Goal: Transaction & Acquisition: Purchase product/service

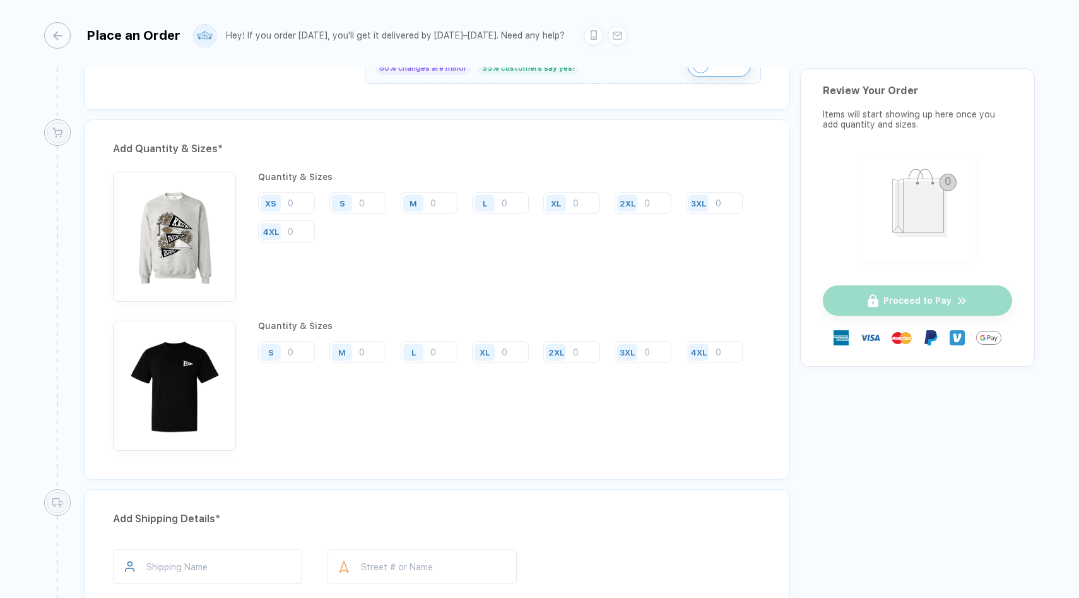
scroll to position [852, 0]
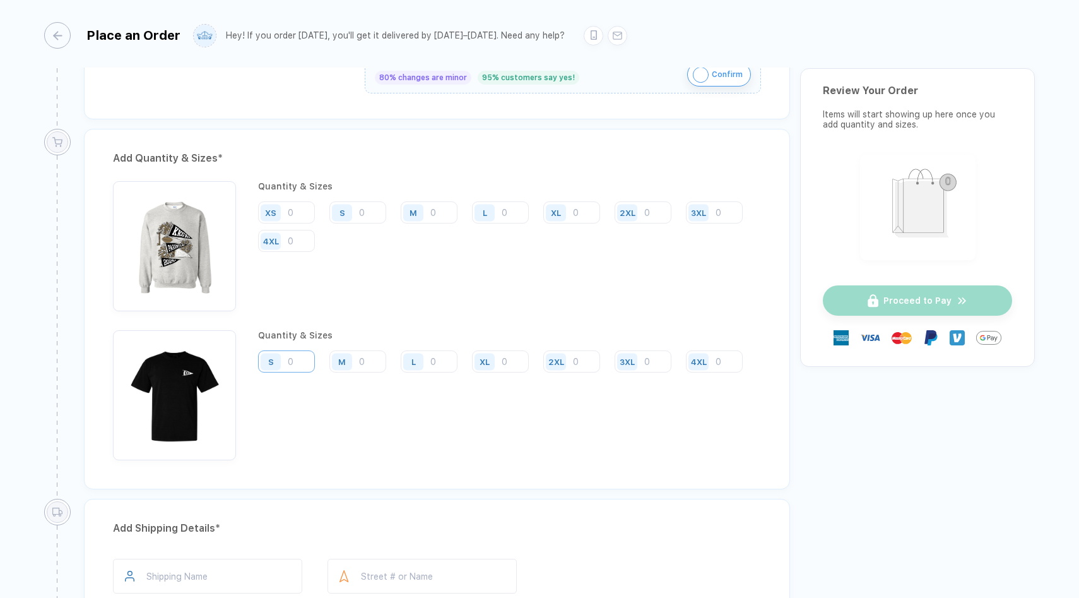
click at [329, 223] on input "number" at bounding box center [357, 212] width 57 height 22
type input "9"
click at [382, 474] on div "Add Quantity & Sizes * Quantity & Sizes XS S M L XL 2XL 3XL 4XL Quantity & Size…" at bounding box center [437, 309] width 706 height 360
click at [401, 223] on input "number" at bounding box center [429, 212] width 57 height 22
type input "35"
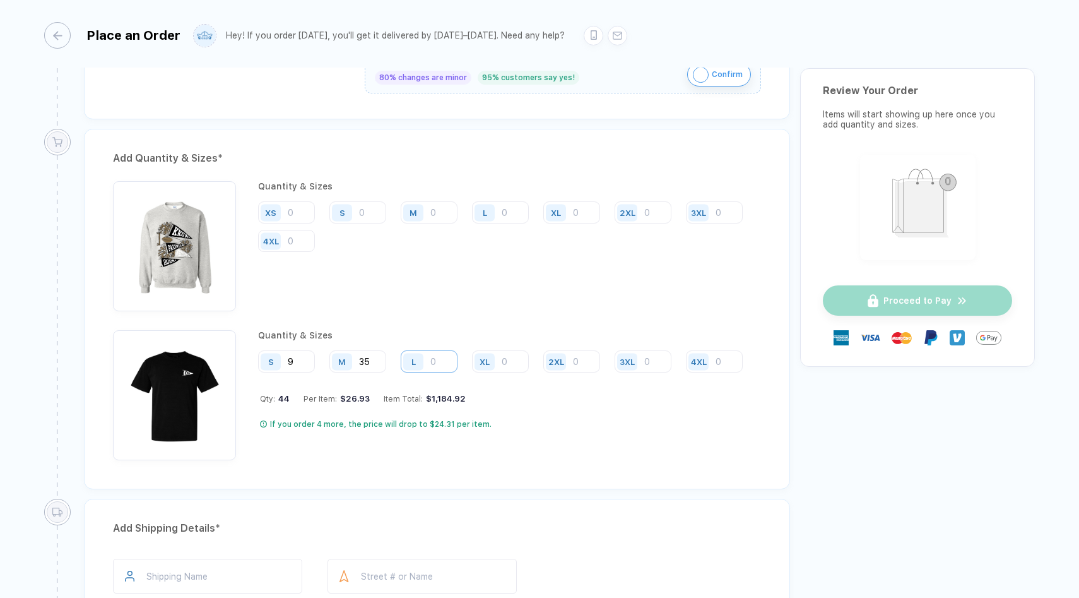
click at [472, 223] on input "number" at bounding box center [500, 212] width 57 height 22
type input "38"
click at [500, 360] on div "XL" at bounding box center [486, 361] width 29 height 22
click at [543, 223] on input "number" at bounding box center [571, 212] width 57 height 22
type input "28"
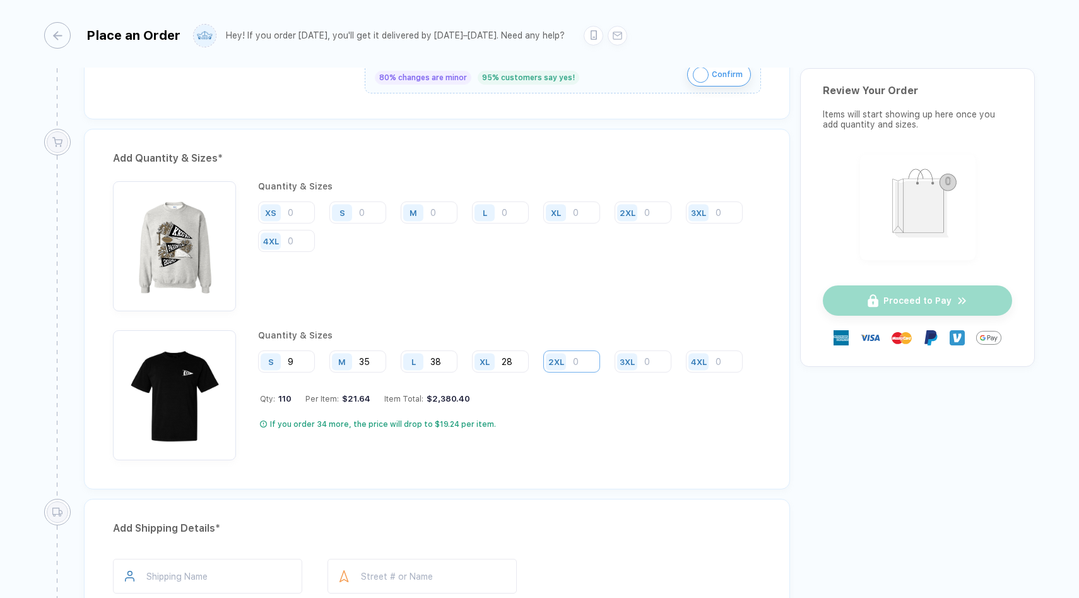
click at [615, 223] on input "number" at bounding box center [643, 212] width 57 height 22
type input "8"
click at [686, 223] on input "number" at bounding box center [714, 212] width 57 height 22
type input "2"
click at [315, 252] on input "number" at bounding box center [286, 241] width 57 height 22
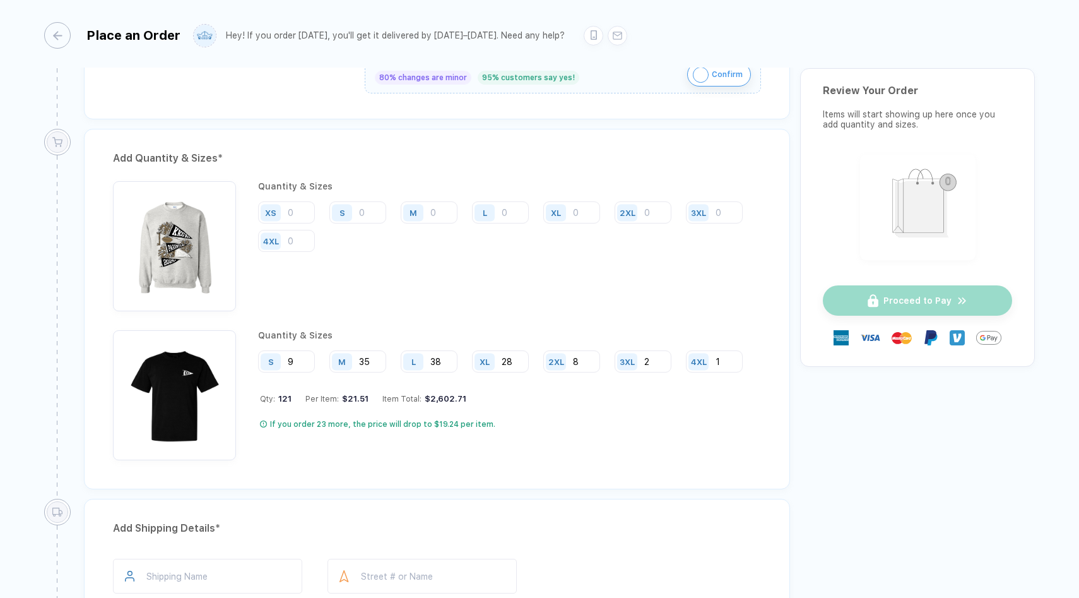
type input "1"
click at [691, 399] on div "Qty: 121 Per Item: $21.51 Item Total: $2,602.71" at bounding box center [506, 398] width 492 height 9
click at [371, 213] on input "number" at bounding box center [357, 212] width 57 height 22
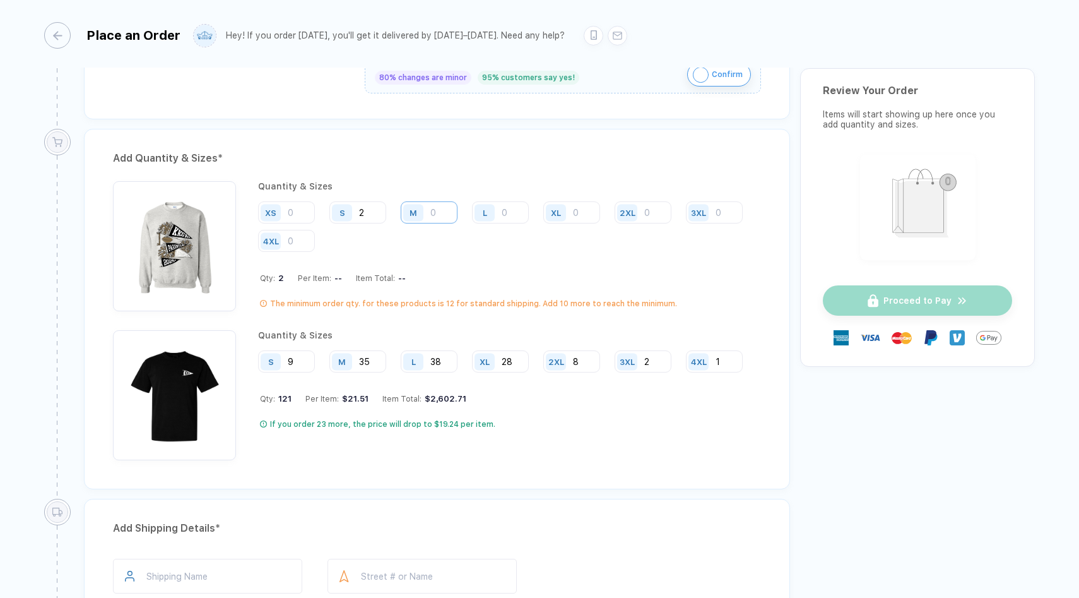
type input "2"
click at [433, 212] on input "number" at bounding box center [429, 212] width 57 height 22
type input "6"
click at [501, 211] on input "number" at bounding box center [500, 212] width 57 height 22
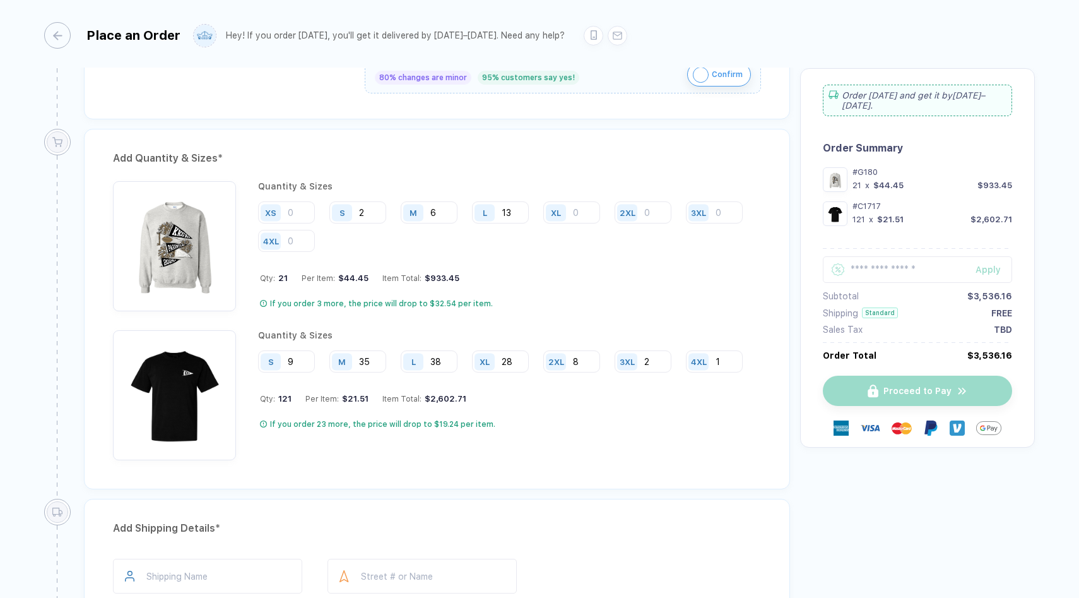
type input "13"
click at [575, 213] on input "number" at bounding box center [571, 212] width 57 height 22
type input "9"
click at [658, 213] on input "number" at bounding box center [643, 212] width 57 height 22
type input "2"
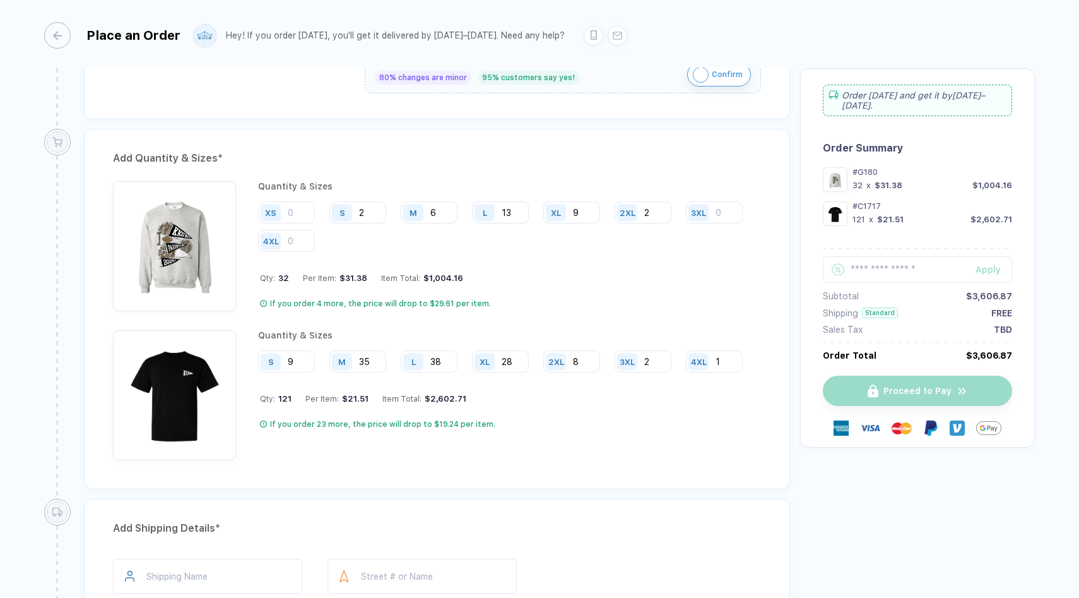
click at [820, 517] on div "**********" at bounding box center [539, 209] width 991 height 1974
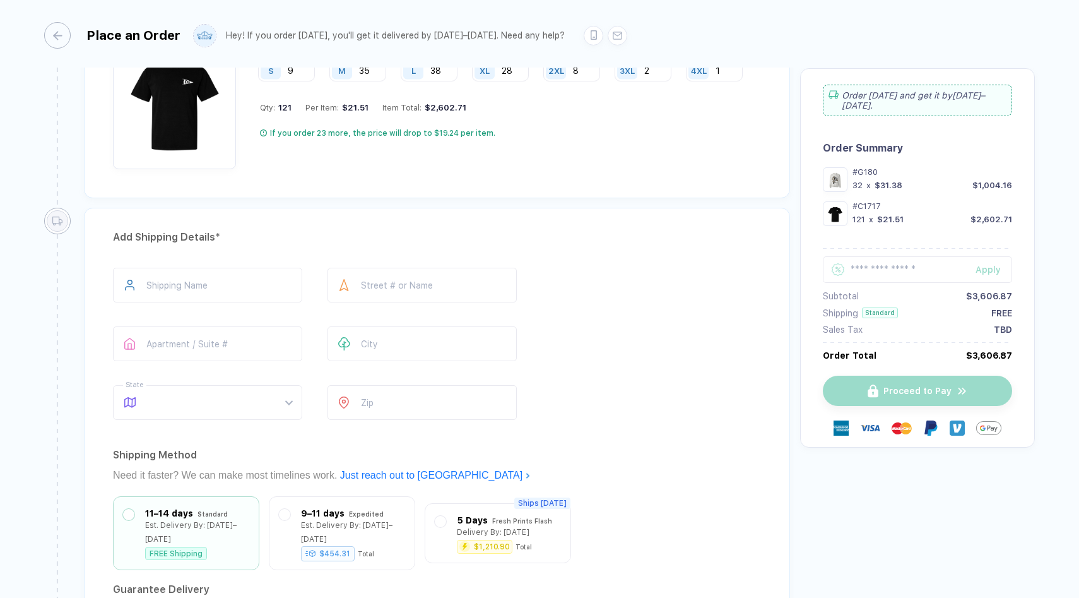
scroll to position [1152, 0]
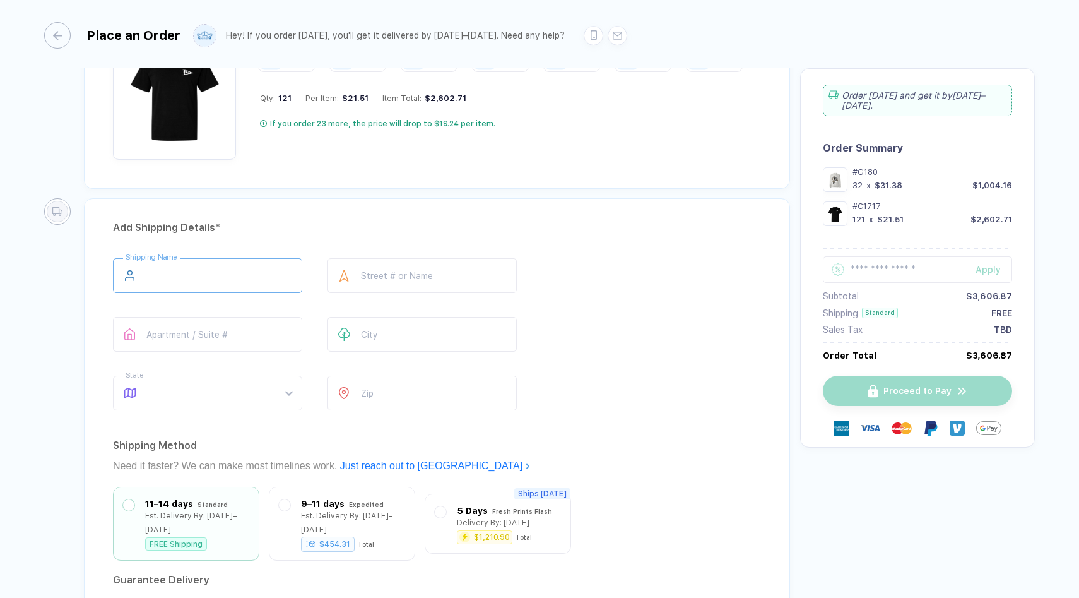
click at [224, 267] on input "text" at bounding box center [207, 275] width 189 height 35
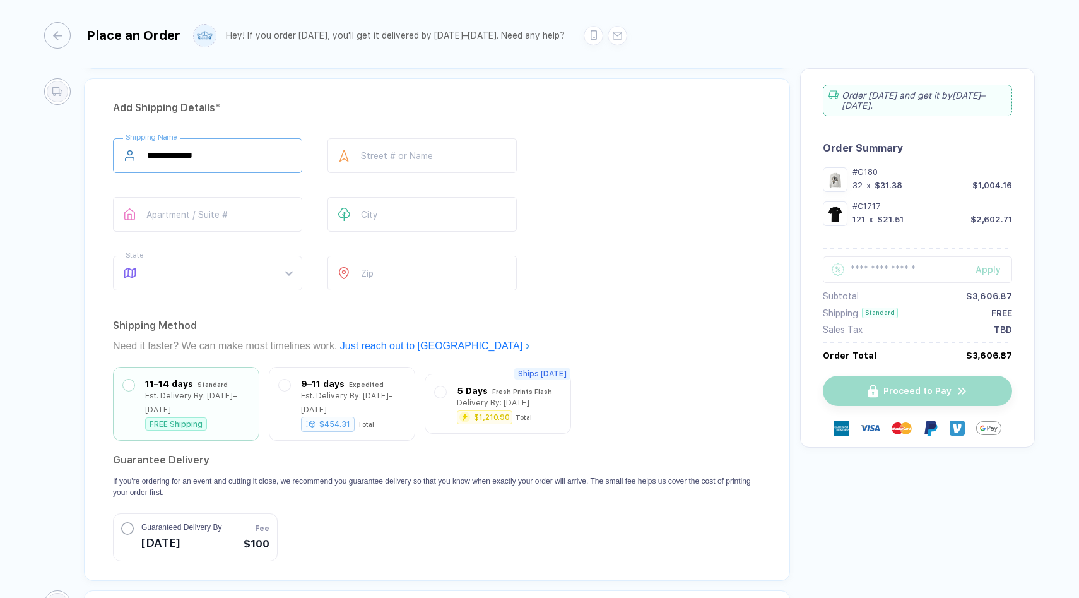
scroll to position [1275, 0]
type input "**********"
click at [447, 141] on input "text" at bounding box center [421, 152] width 189 height 35
type input "**********"
type input "*******"
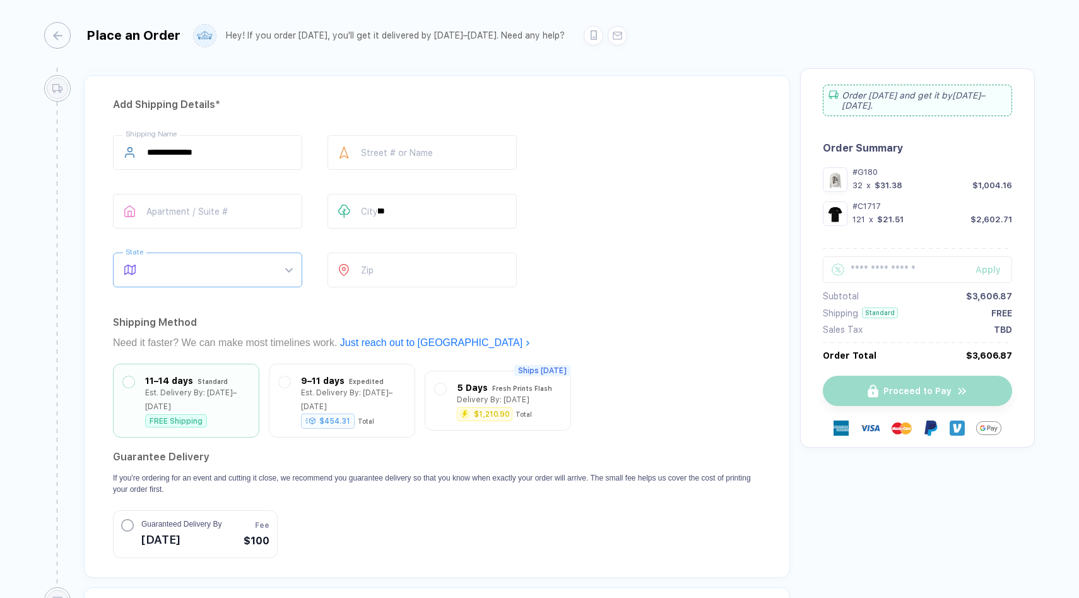
type input "*******"
type input "*****"
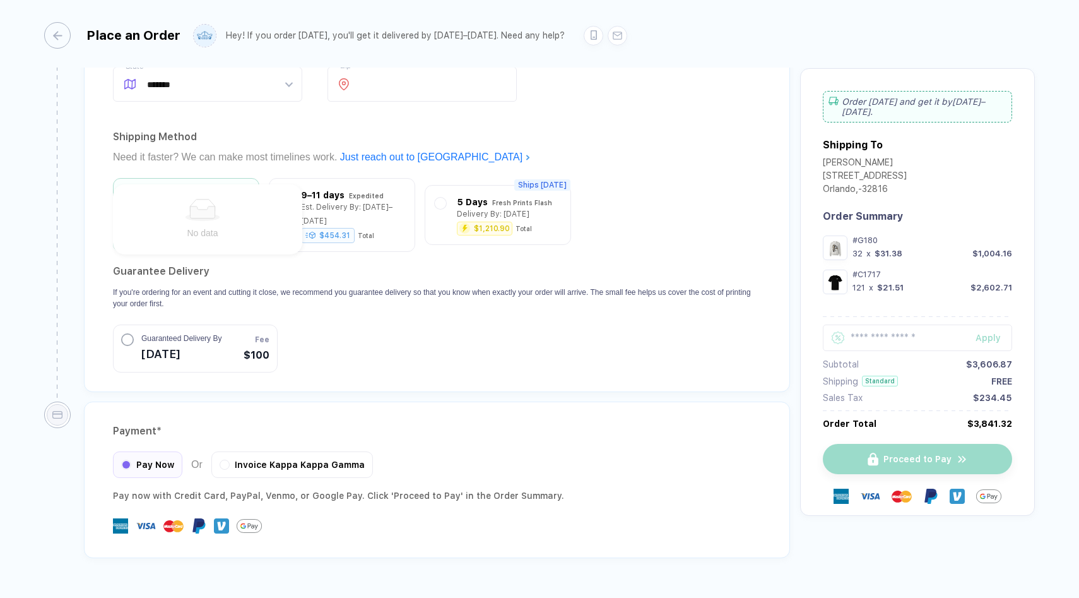
scroll to position [1495, 0]
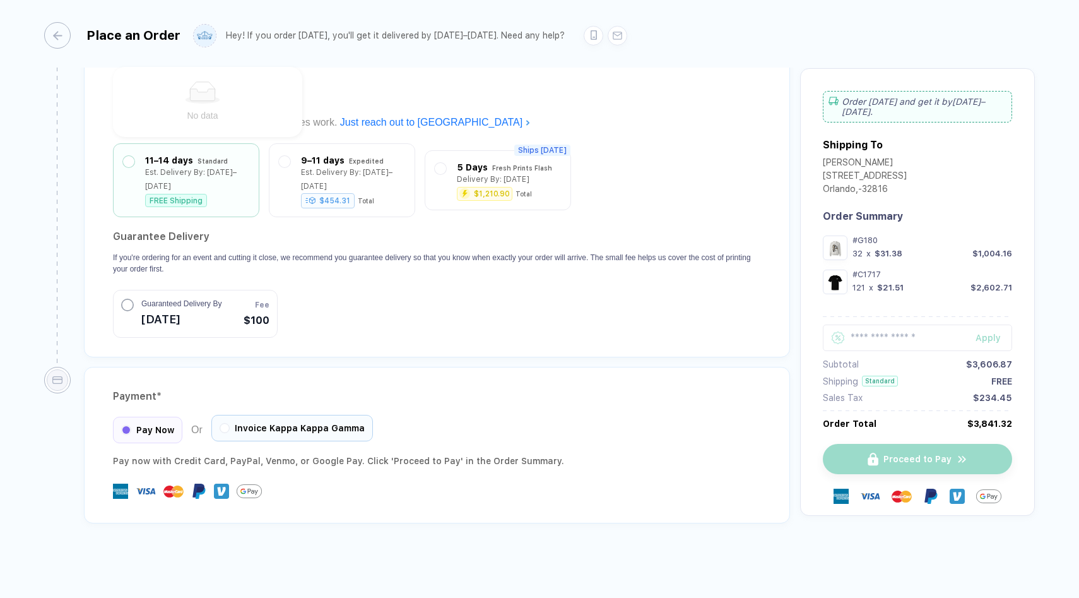
click at [323, 423] on span "Invoice Kappa Kappa Gamma" at bounding box center [300, 428] width 130 height 10
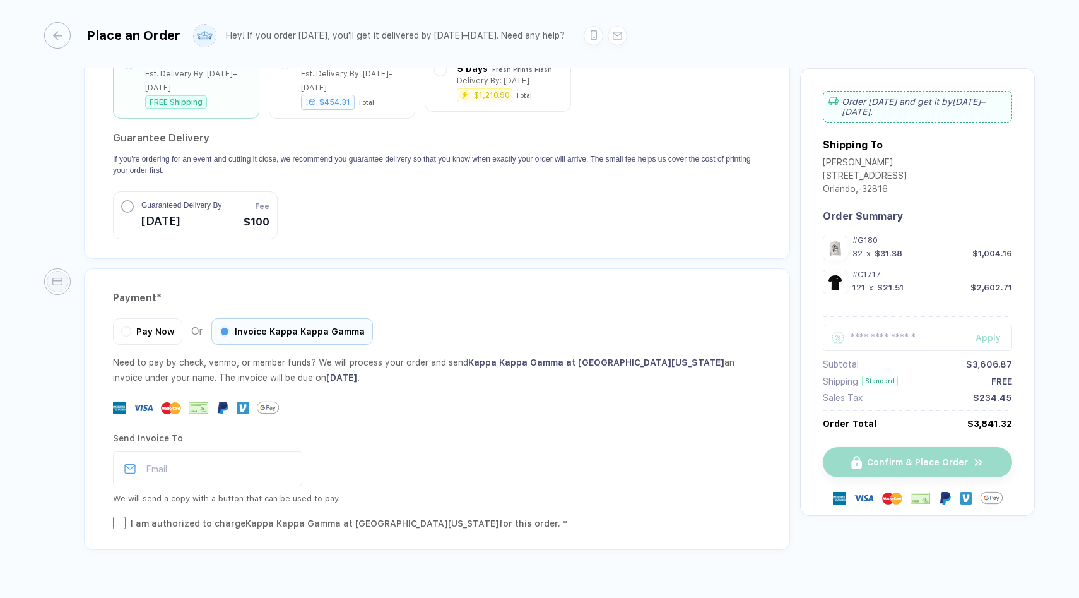
scroll to position [1620, 0]
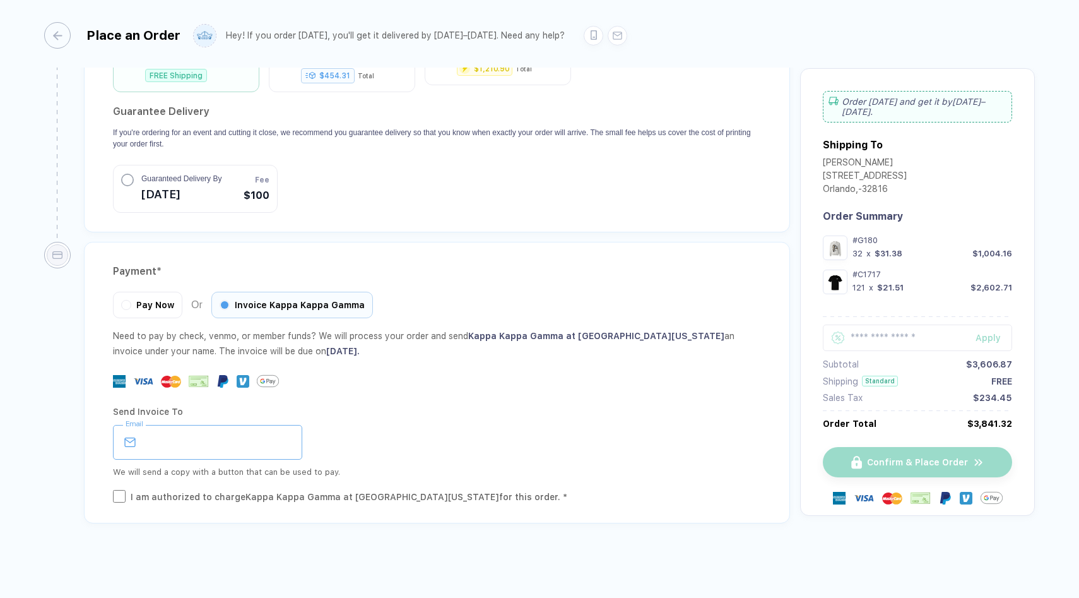
click at [235, 437] on input "email" at bounding box center [207, 442] width 189 height 35
type input "**********"
click at [441, 398] on div "**********" at bounding box center [437, 450] width 648 height 105
drag, startPoint x: 250, startPoint y: 440, endPoint x: 122, endPoint y: 429, distance: 128.0
click at [122, 429] on div "**********" at bounding box center [207, 442] width 189 height 35
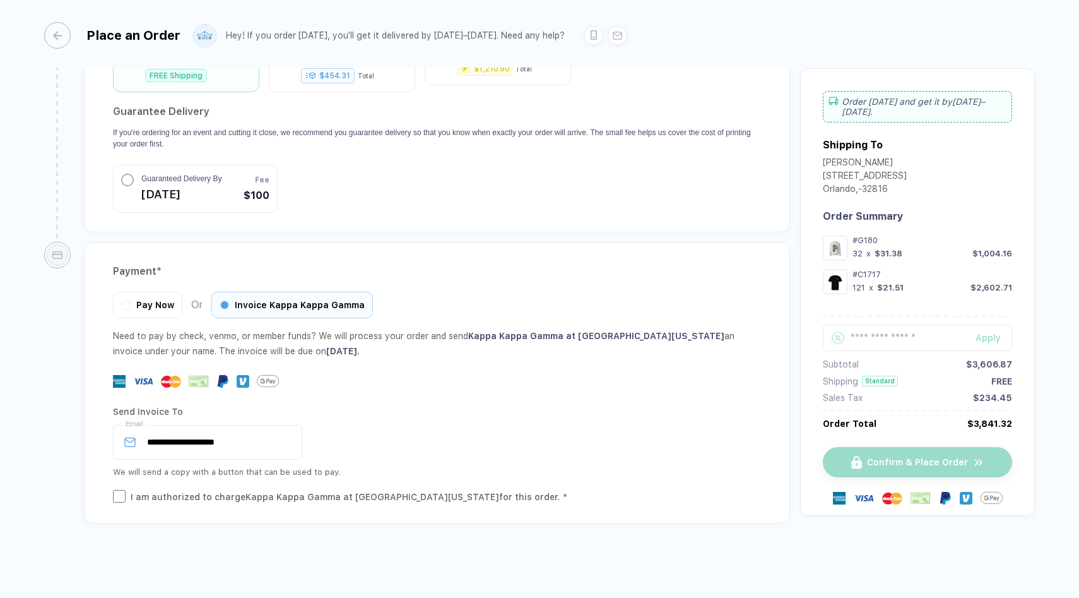
click at [397, 409] on div "Send Invoice To" at bounding box center [437, 411] width 648 height 20
click at [268, 497] on div "I am authorized to charge Kappa Kappa Gamma at [GEOGRAPHIC_DATA][US_STATE] for …" at bounding box center [349, 497] width 437 height 14
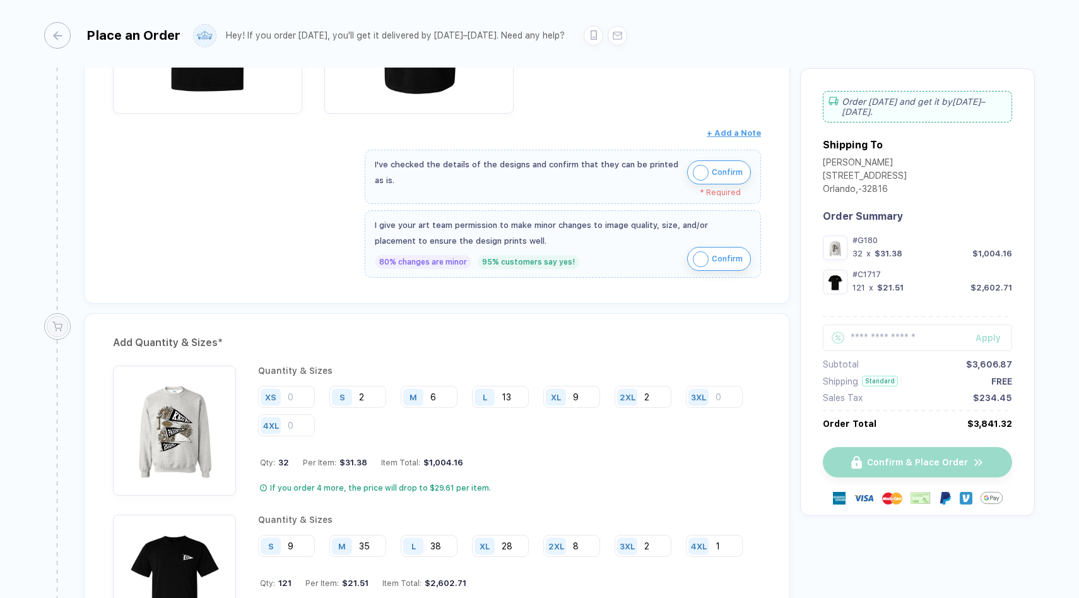
scroll to position [666, 0]
click at [696, 167] on img "button" at bounding box center [701, 175] width 16 height 16
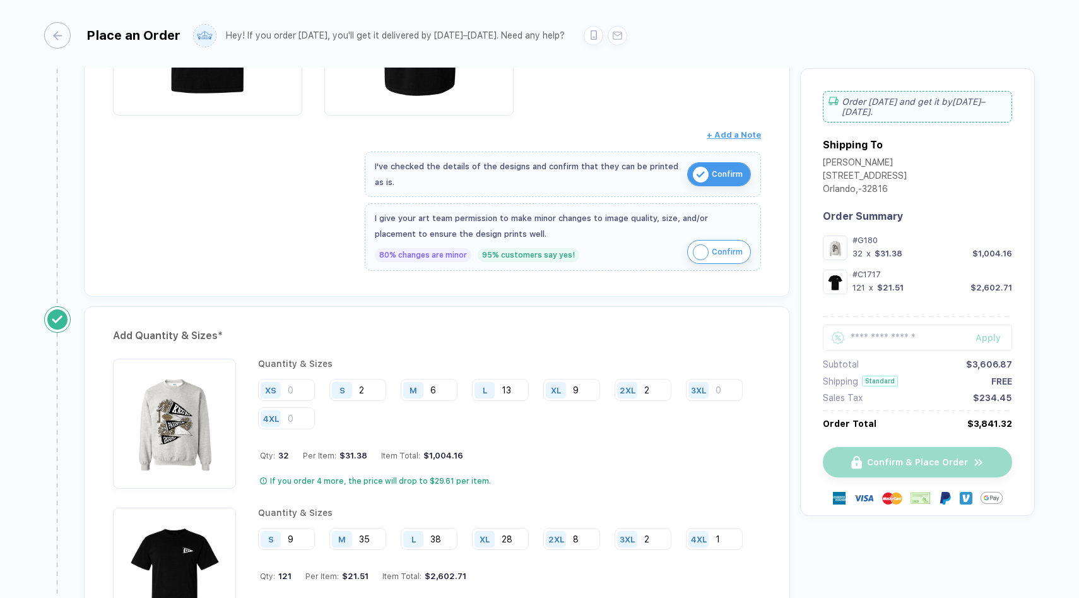
click at [693, 250] on img "button" at bounding box center [701, 252] width 16 height 16
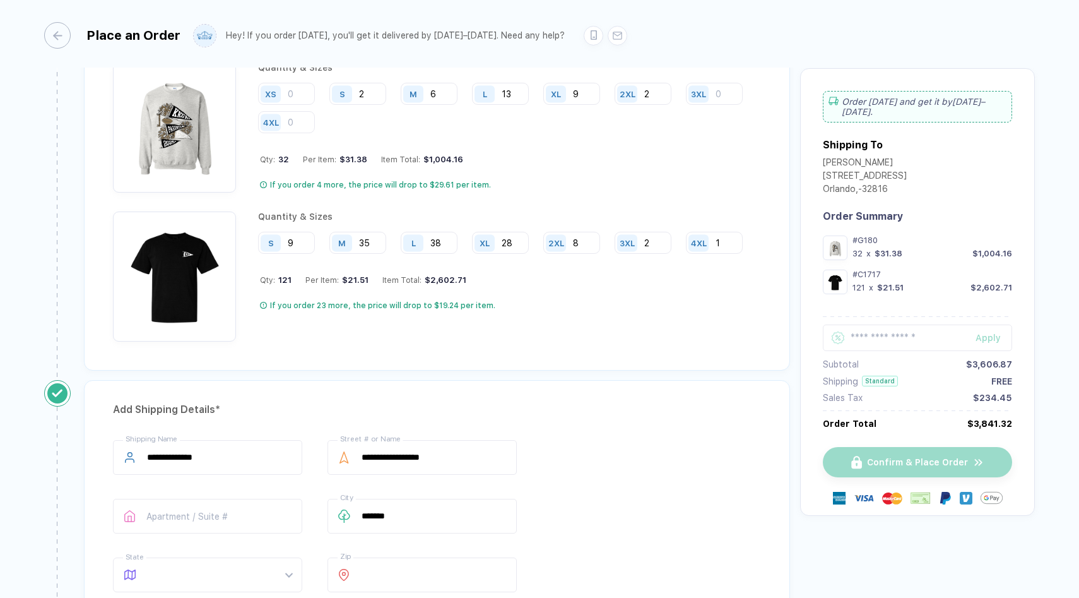
scroll to position [963, 0]
click at [185, 260] on img "button" at bounding box center [174, 271] width 110 height 110
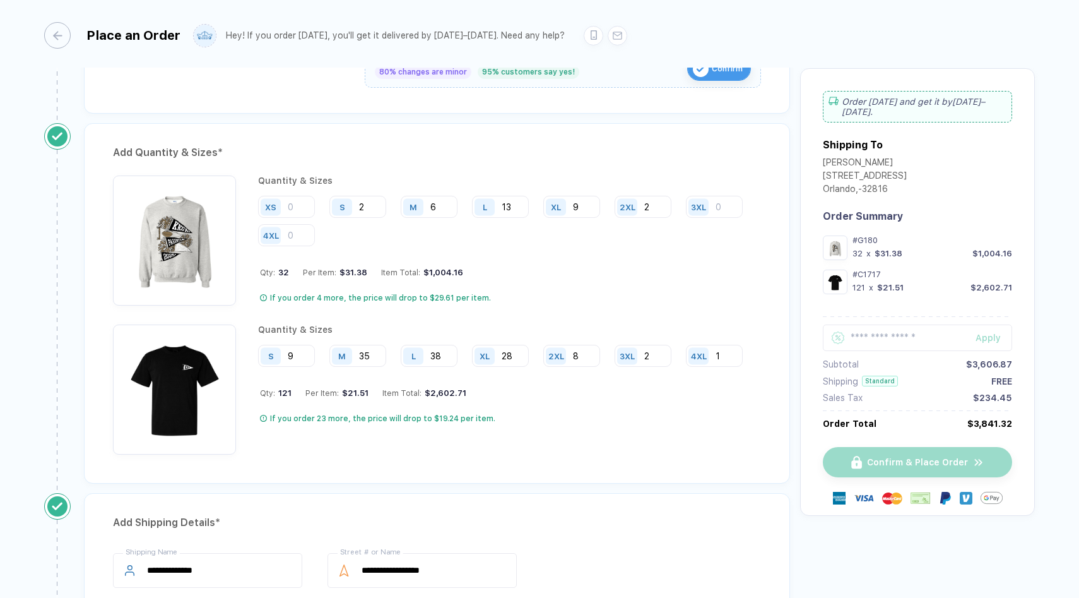
scroll to position [847, 0]
click at [191, 375] on img "button" at bounding box center [174, 388] width 110 height 110
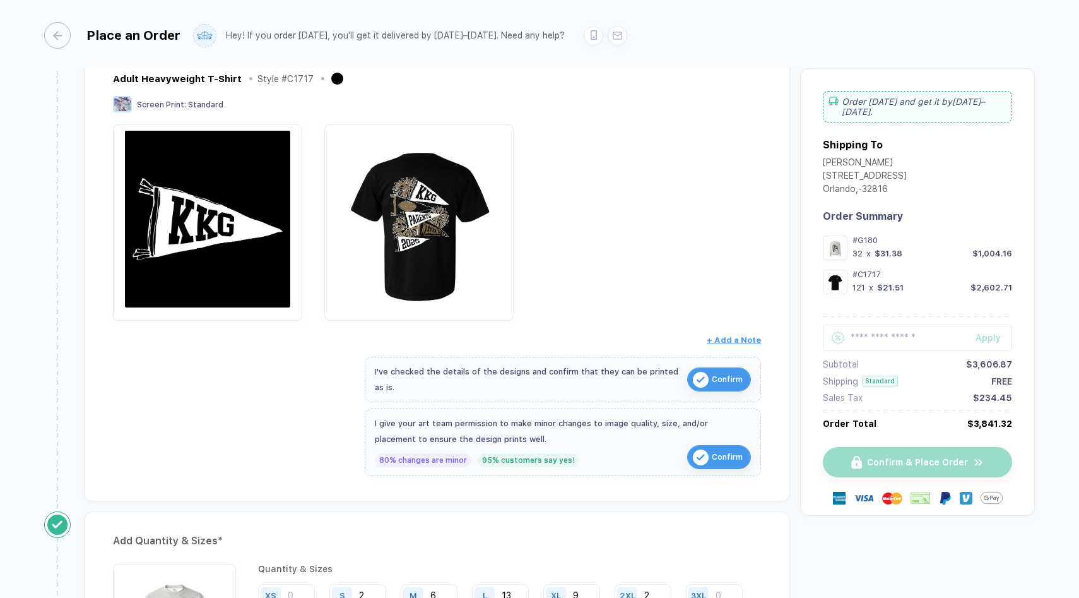
scroll to position [459, 0]
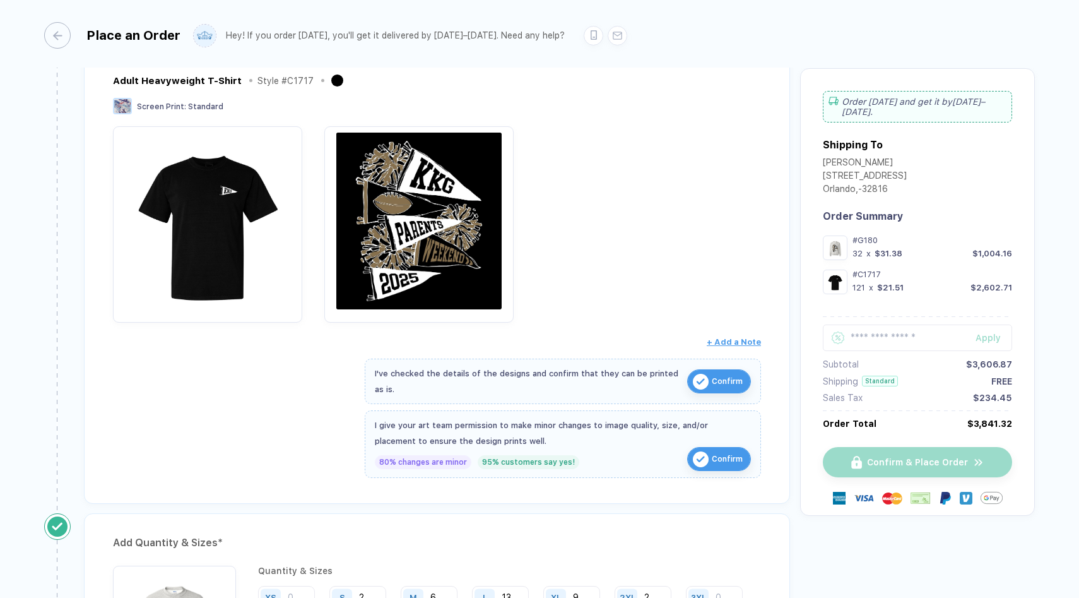
click at [423, 204] on img "button" at bounding box center [419, 220] width 177 height 177
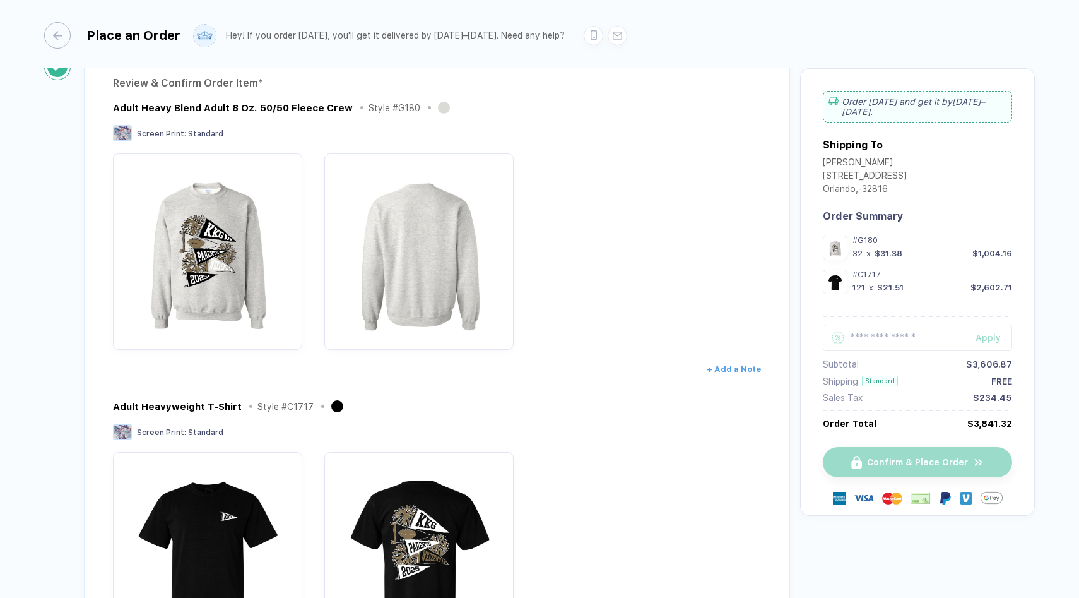
scroll to position [0, 0]
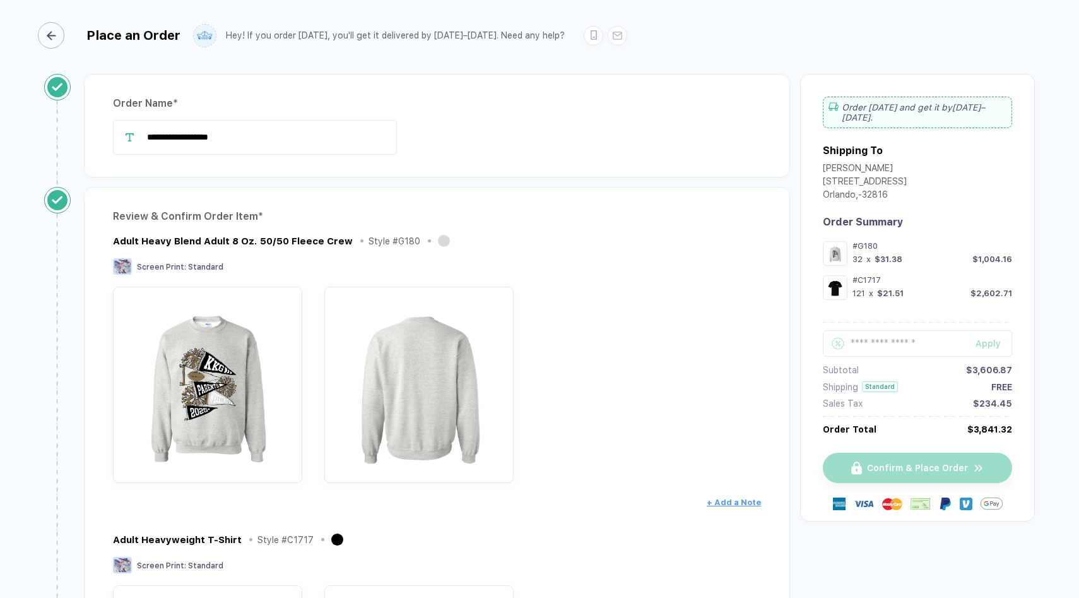
click at [60, 38] on div "button" at bounding box center [51, 35] width 26 height 26
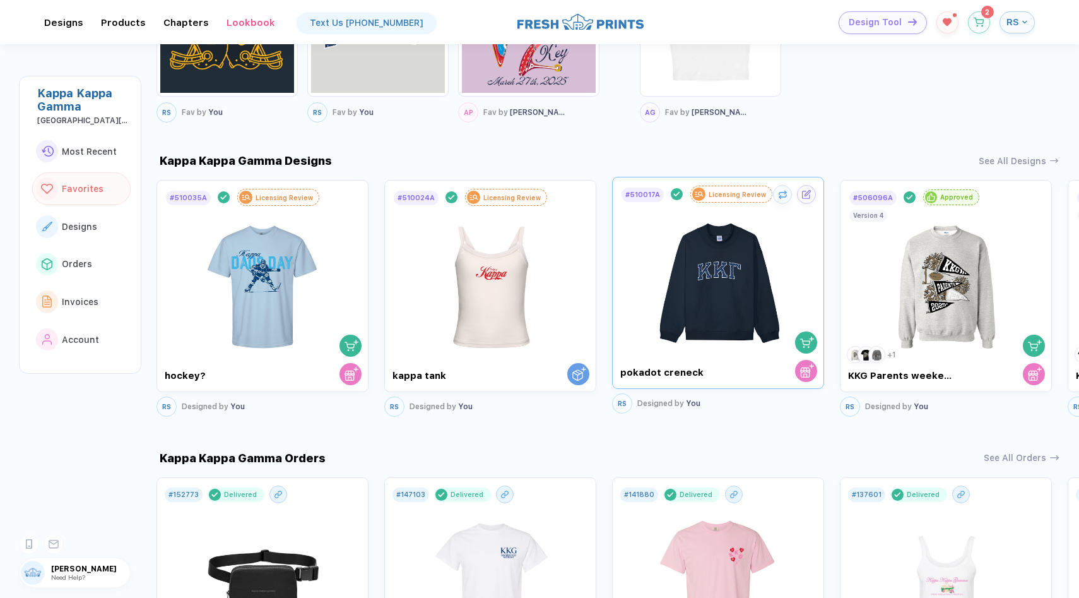
scroll to position [589, 0]
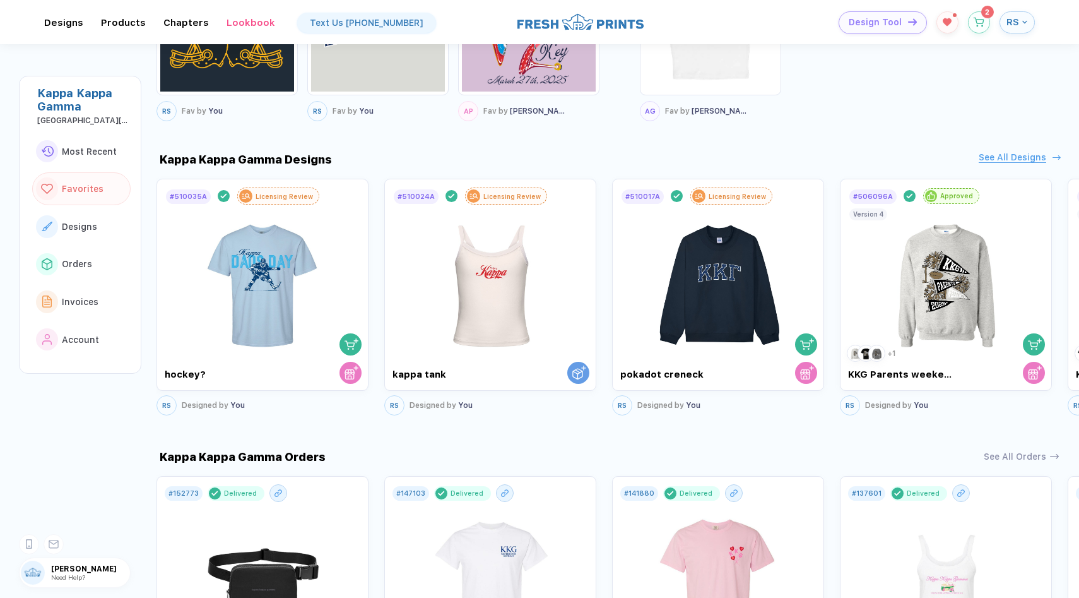
click at [1003, 157] on div "See All Designs" at bounding box center [1013, 157] width 68 height 11
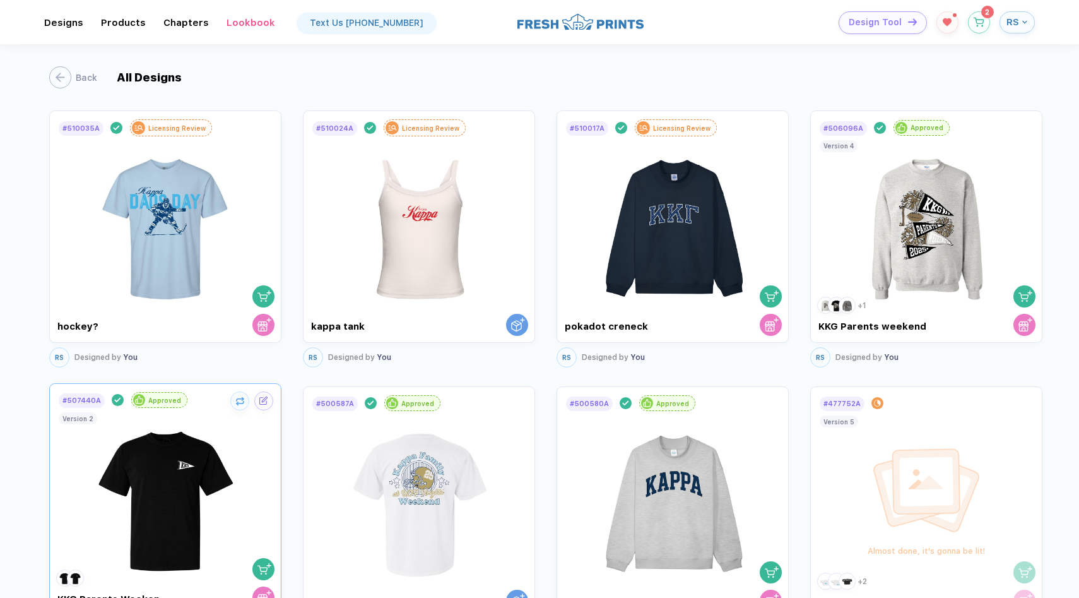
click at [184, 307] on img at bounding box center [165, 222] width 140 height 170
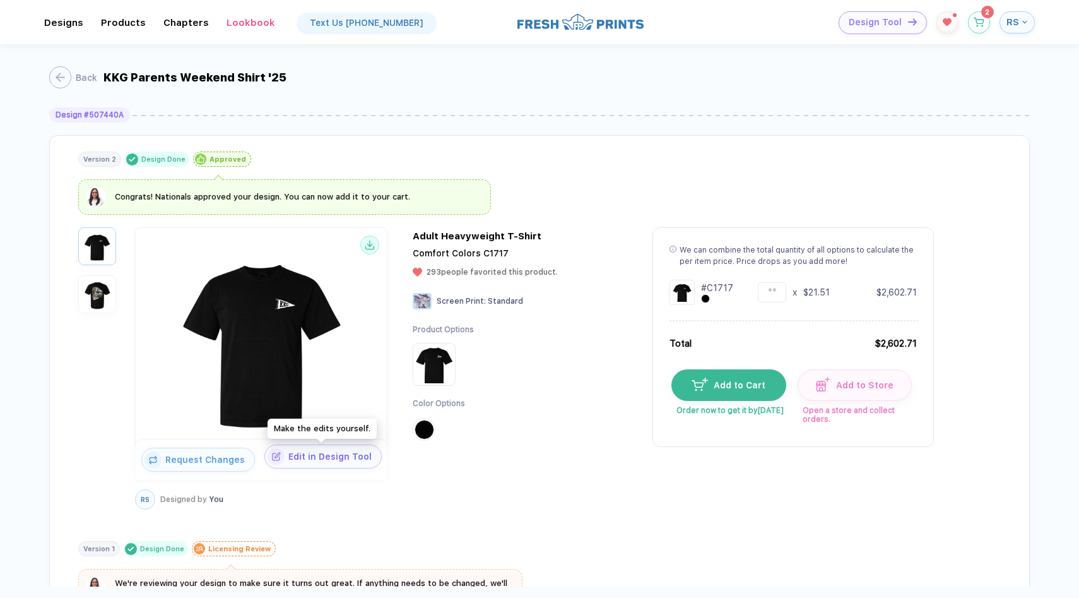
click at [331, 460] on span "Edit in Design Tool" at bounding box center [333, 456] width 97 height 10
